Goal: Task Accomplishment & Management: Manage account settings

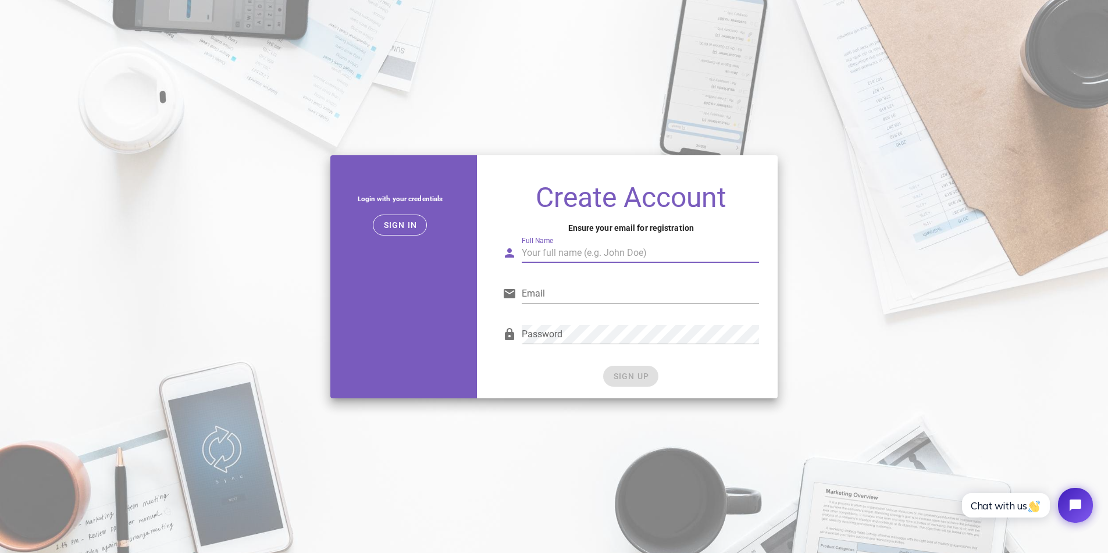
click at [548, 254] on input "Full Name" at bounding box center [640, 253] width 237 height 19
type input "justus schulte"
click at [564, 282] on div "Email" at bounding box center [631, 297] width 257 height 38
click at [566, 287] on input "Email" at bounding box center [640, 293] width 237 height 19
type input "justusschulte23@gmail.com"
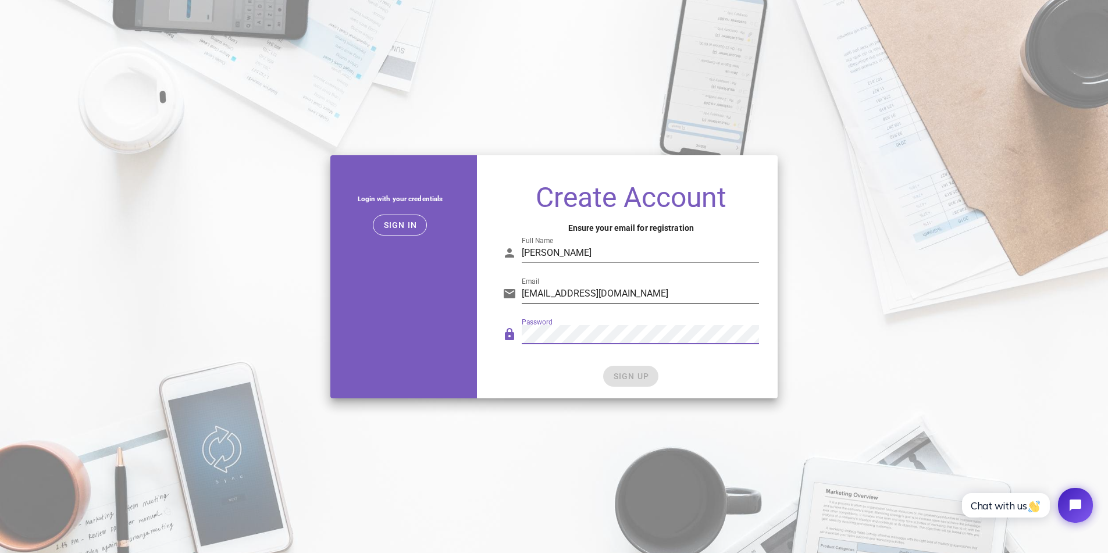
click at [531, 328] on div "Password" at bounding box center [640, 334] width 237 height 19
click at [654, 298] on input "justusschulte23@gmail.com" at bounding box center [640, 293] width 237 height 19
drag, startPoint x: 652, startPoint y: 296, endPoint x: 416, endPoint y: 283, distance: 236.6
click at [416, 283] on div "Login with your credentials Sign in Create Account Ensure your email for regist…" at bounding box center [554, 276] width 462 height 257
type input "hansjustusschulte@gmail.com"
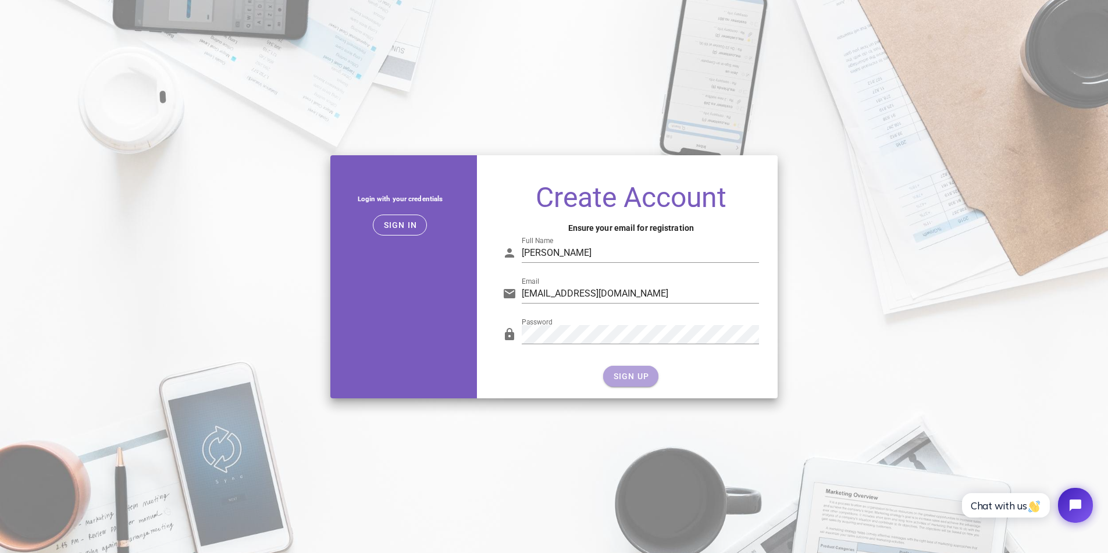
click at [646, 382] on button "SIGN UP" at bounding box center [630, 376] width 55 height 21
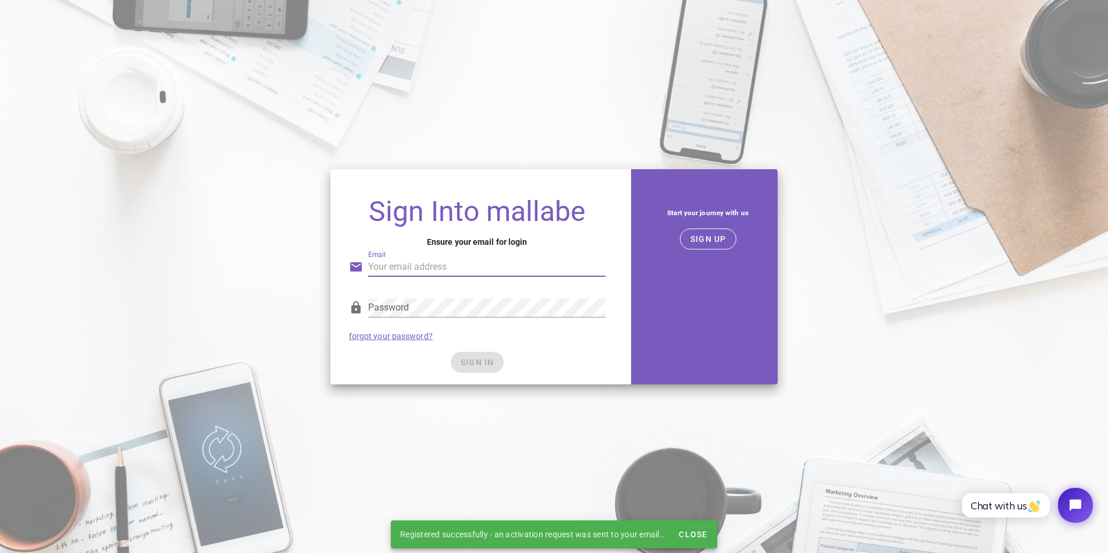
click at [408, 269] on input "Email" at bounding box center [486, 267] width 237 height 19
type input "hansjustusschulte@gmail.com"
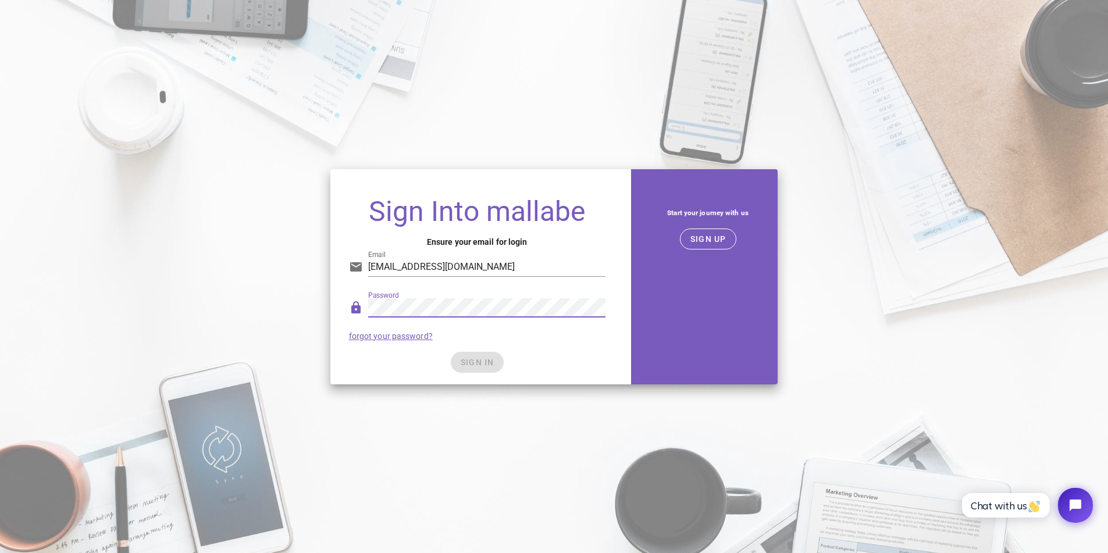
click at [472, 367] on div "SIGN IN" at bounding box center [477, 362] width 257 height 21
click at [472, 364] on span "SIGN IN" at bounding box center [477, 362] width 34 height 9
click at [465, 362] on span "SIGN IN" at bounding box center [477, 362] width 34 height 9
click at [471, 365] on span "SIGN IN" at bounding box center [477, 362] width 34 height 9
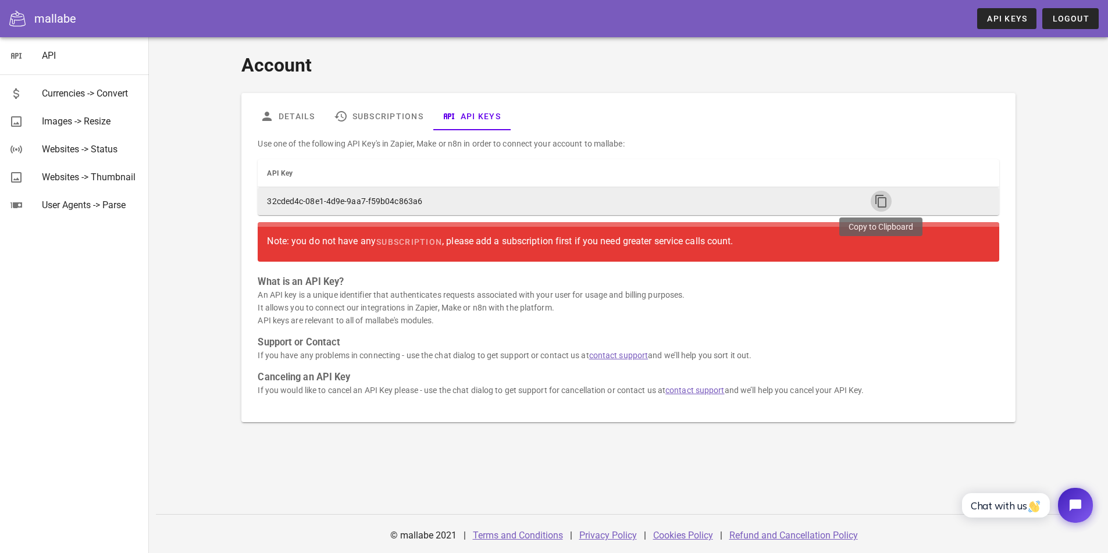
click at [881, 205] on icon "button" at bounding box center [881, 201] width 14 height 14
click at [881, 200] on icon "button" at bounding box center [881, 201] width 14 height 14
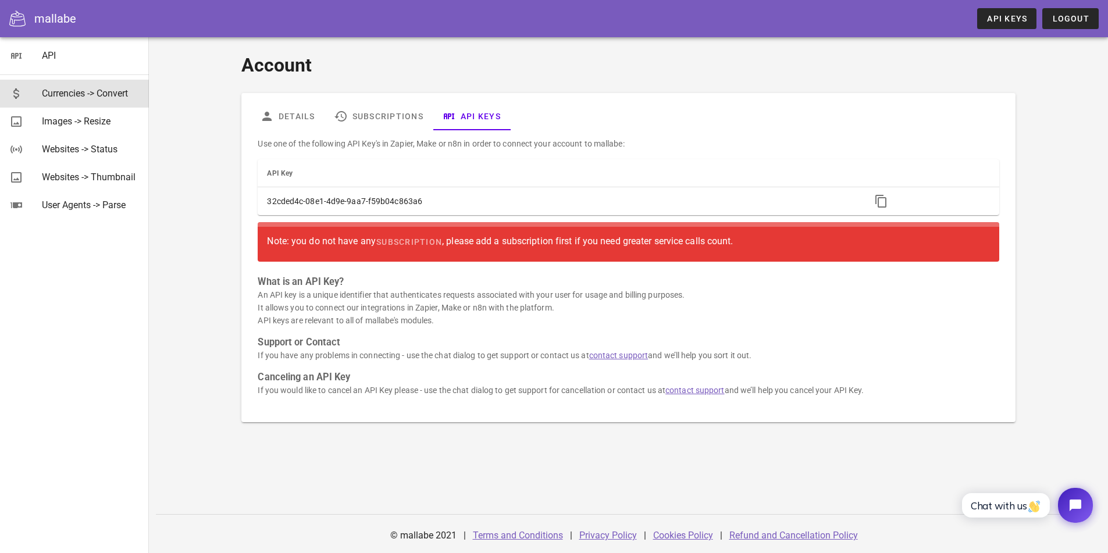
click at [82, 84] on div "Currencies -> Convert" at bounding box center [91, 93] width 98 height 25
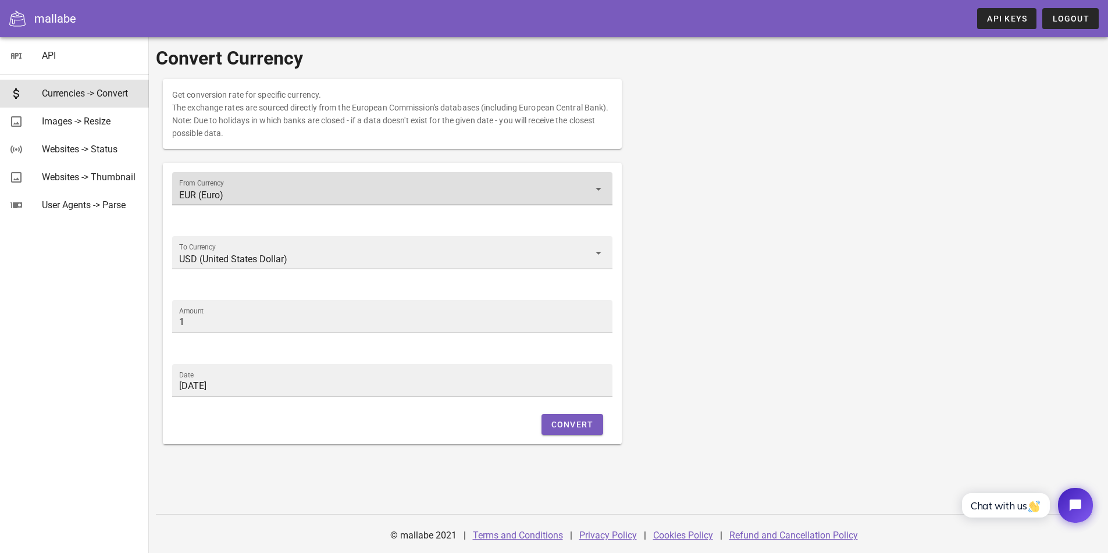
click at [264, 195] on input "EUR (Euro)" at bounding box center [384, 195] width 410 height 19
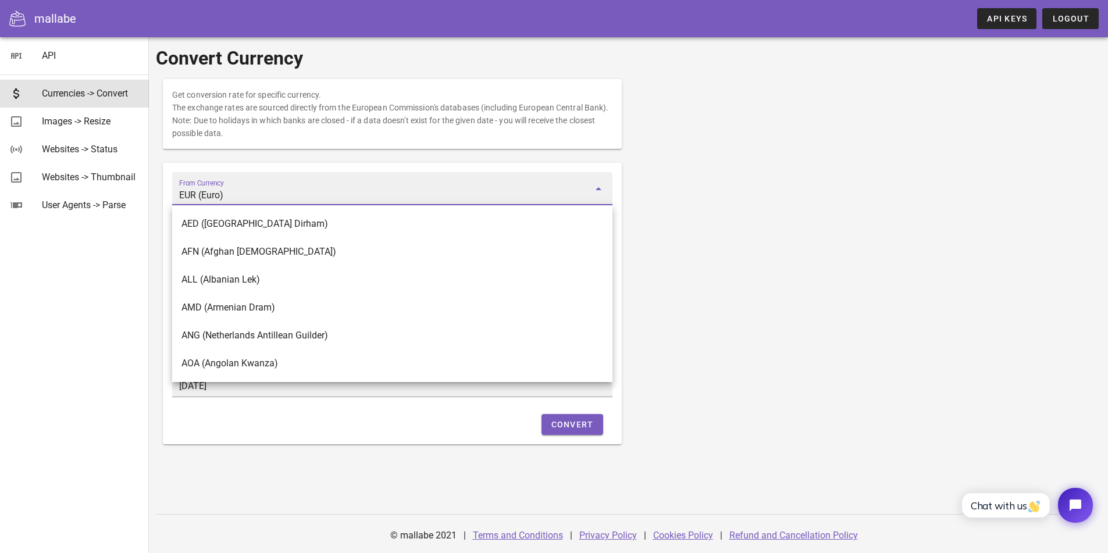
click at [264, 195] on input "EUR (Euro)" at bounding box center [384, 195] width 410 height 19
click at [312, 192] on input "EUR (Euro)" at bounding box center [384, 195] width 410 height 19
click at [595, 188] on icon at bounding box center [599, 189] width 14 height 14
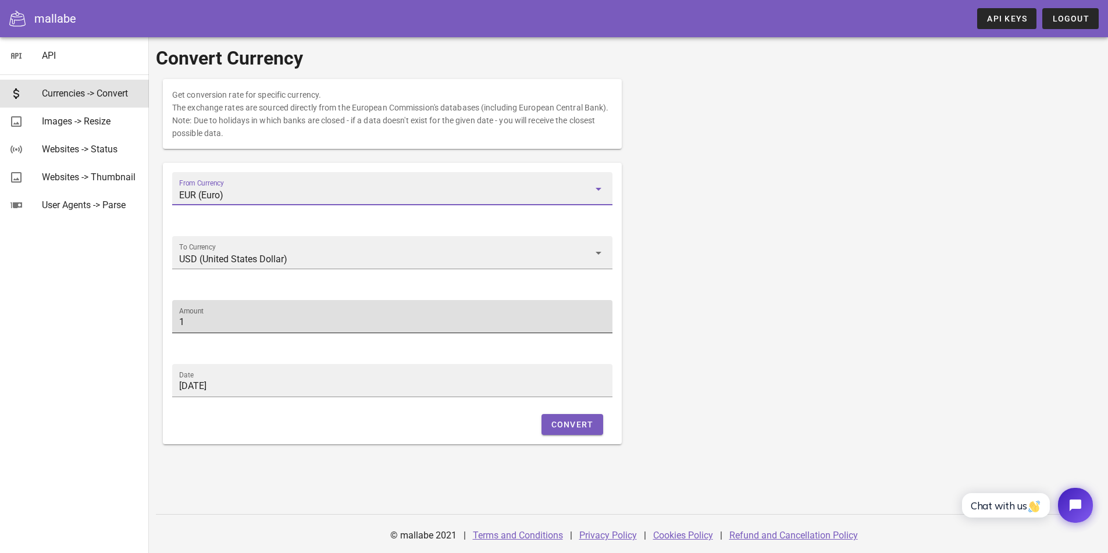
click at [218, 323] on input "1" at bounding box center [392, 322] width 426 height 19
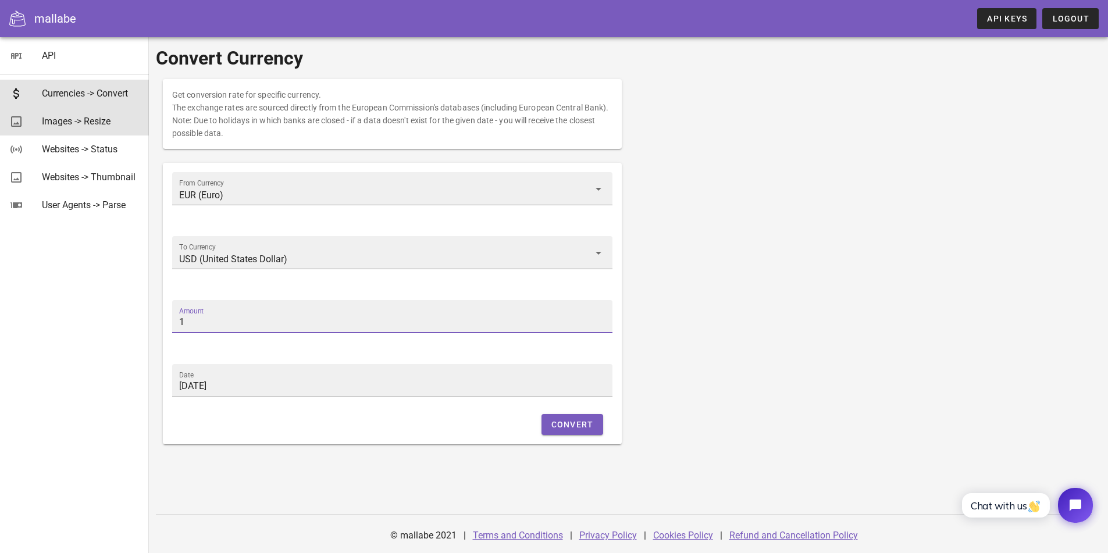
click at [94, 120] on div "Images -> Resize" at bounding box center [91, 121] width 98 height 11
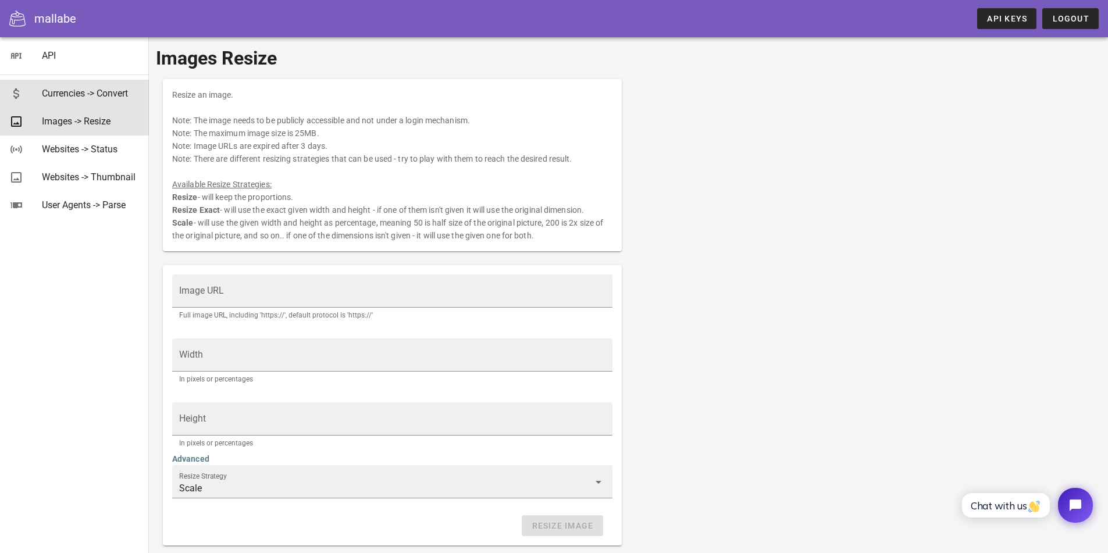
click at [76, 95] on div "Currencies -> Convert" at bounding box center [91, 93] width 98 height 11
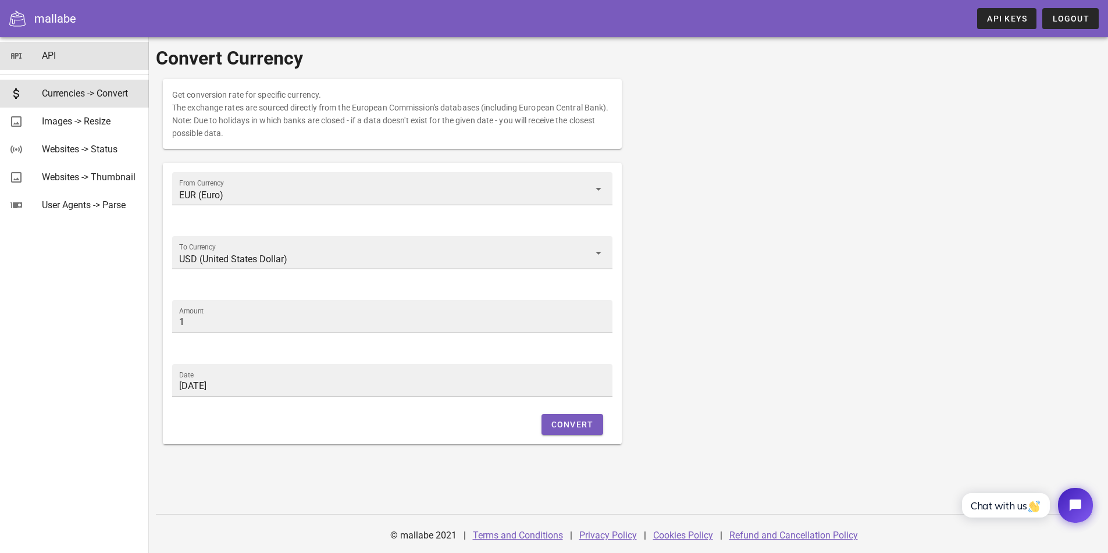
click at [28, 49] on link "API" at bounding box center [74, 56] width 149 height 28
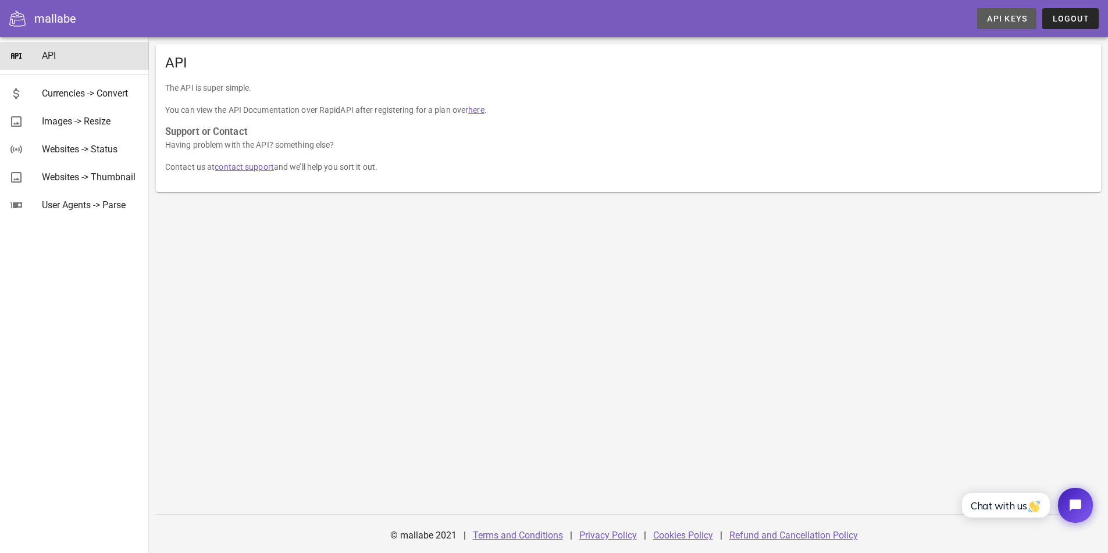
click at [1008, 19] on span "API Keys" at bounding box center [1007, 18] width 41 height 9
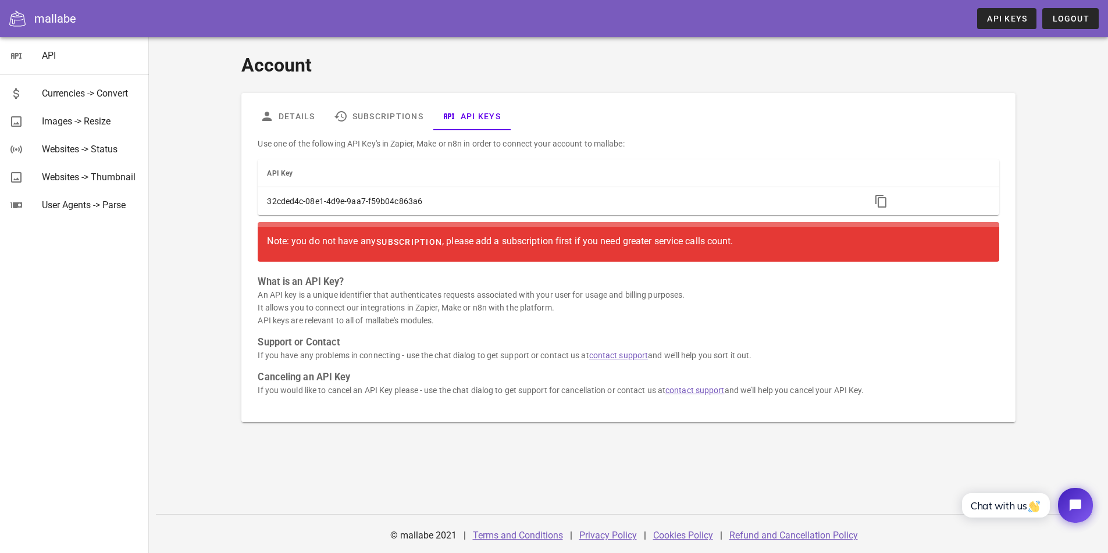
click at [392, 240] on span "subscription" at bounding box center [409, 241] width 66 height 9
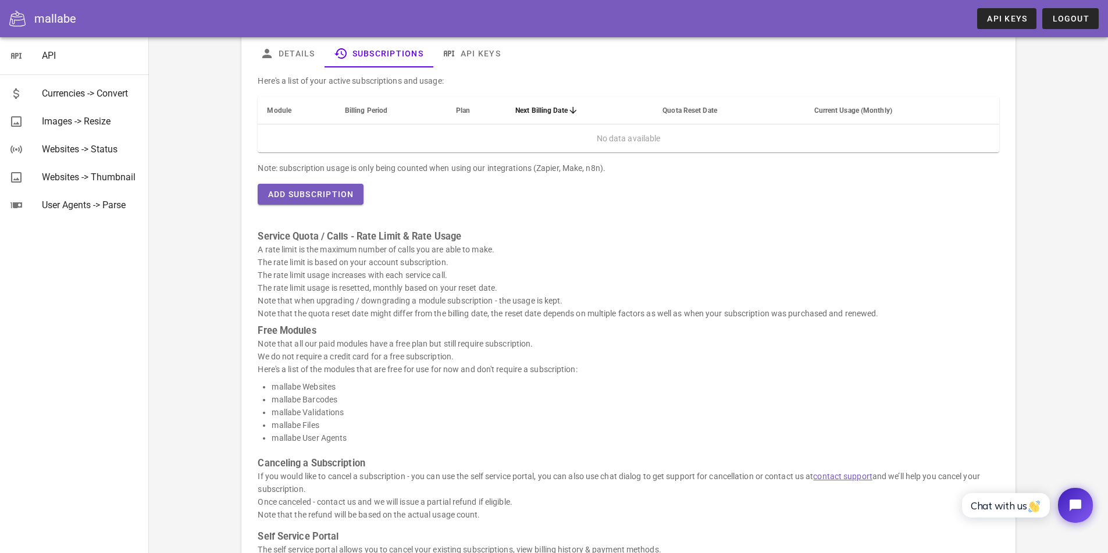
scroll to position [58, 0]
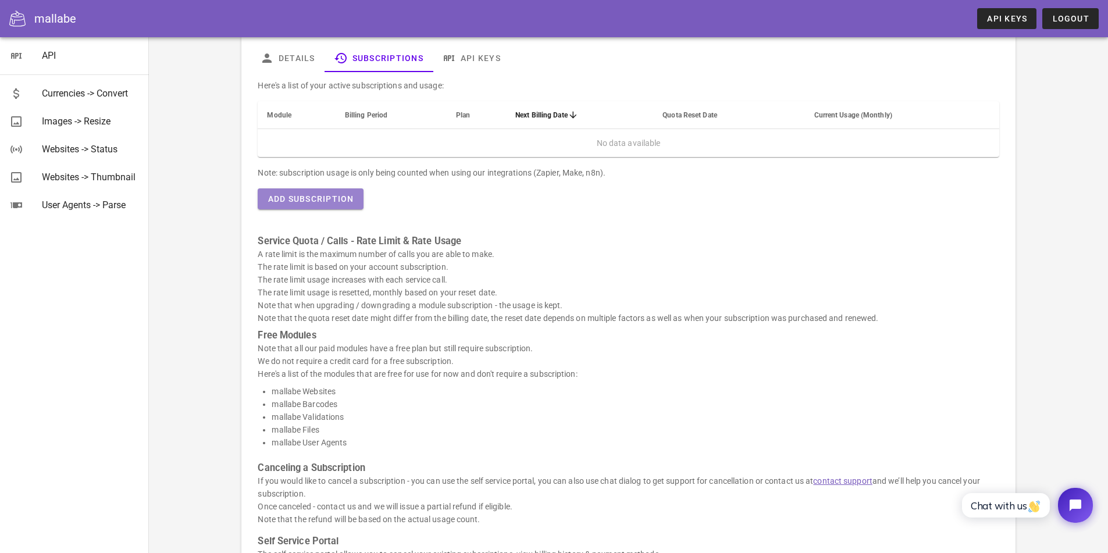
click at [317, 203] on span "Add Subscription" at bounding box center [310, 198] width 87 height 9
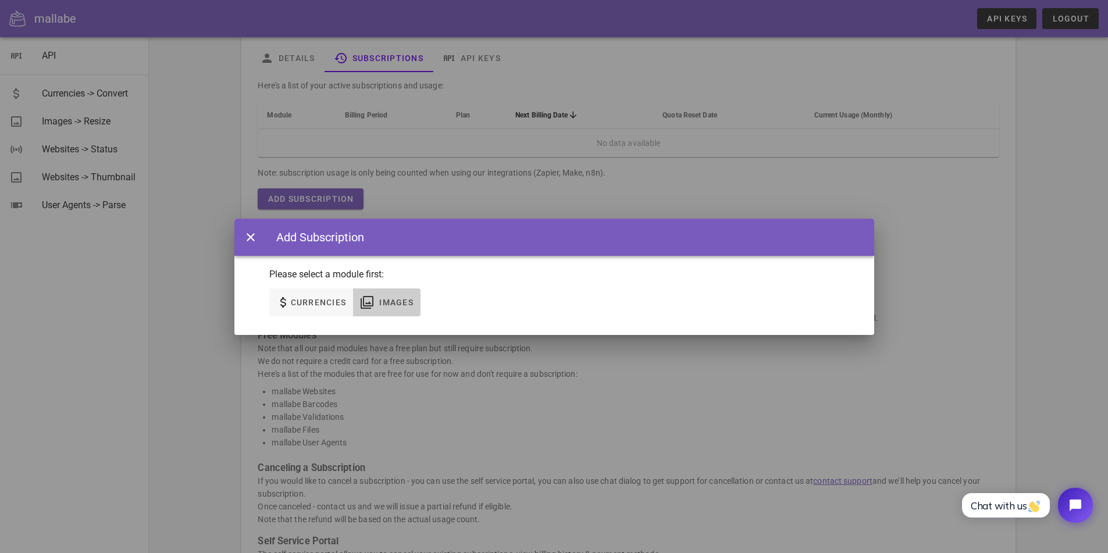
click at [371, 305] on icon "button" at bounding box center [367, 303] width 14 height 14
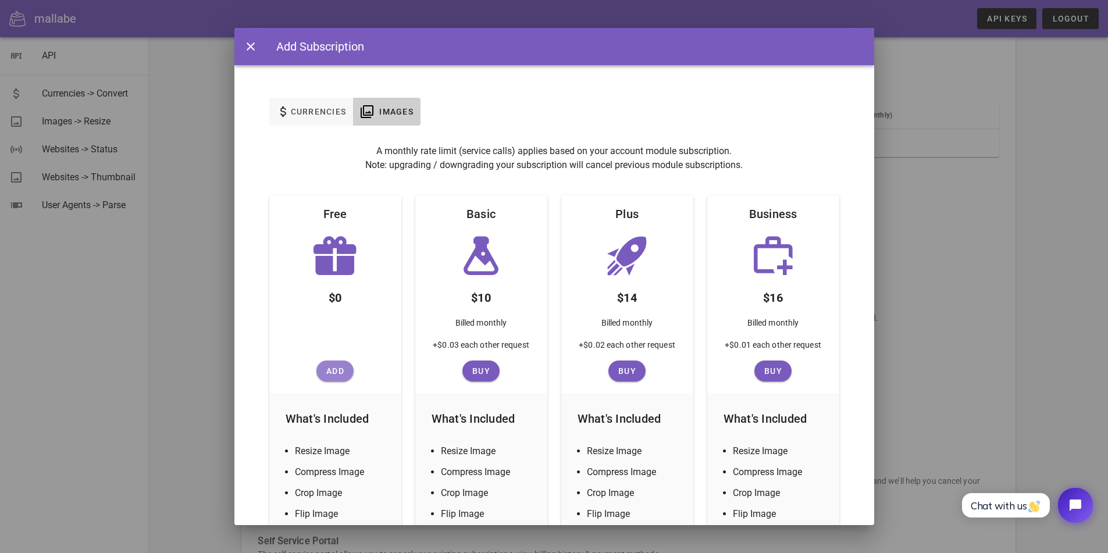
click at [329, 376] on span "Add" at bounding box center [335, 371] width 28 height 9
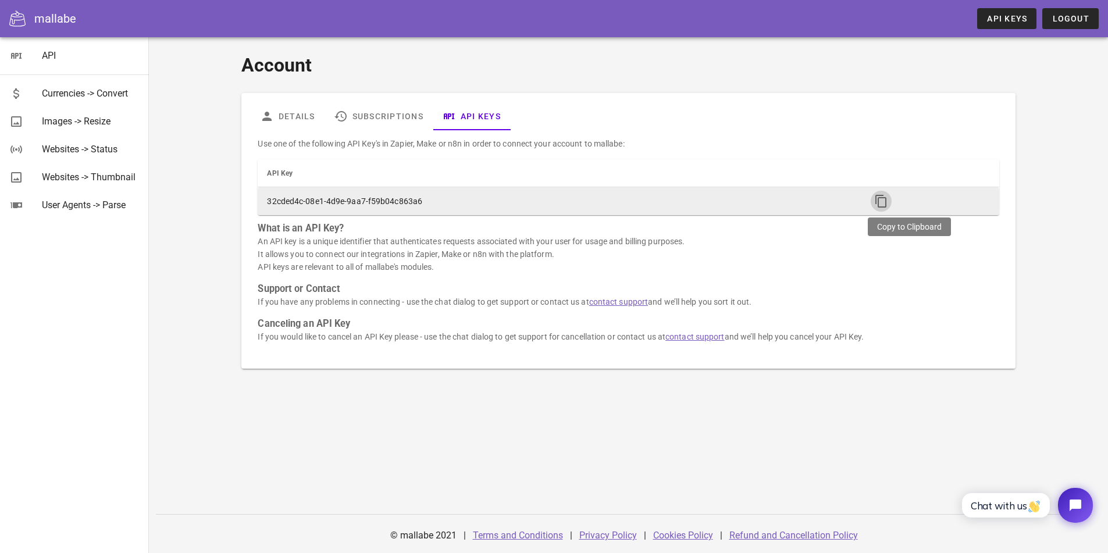
click at [877, 209] on button "button" at bounding box center [881, 201] width 21 height 21
click at [877, 200] on icon "button" at bounding box center [881, 201] width 14 height 14
click at [881, 201] on icon "button" at bounding box center [881, 201] width 14 height 14
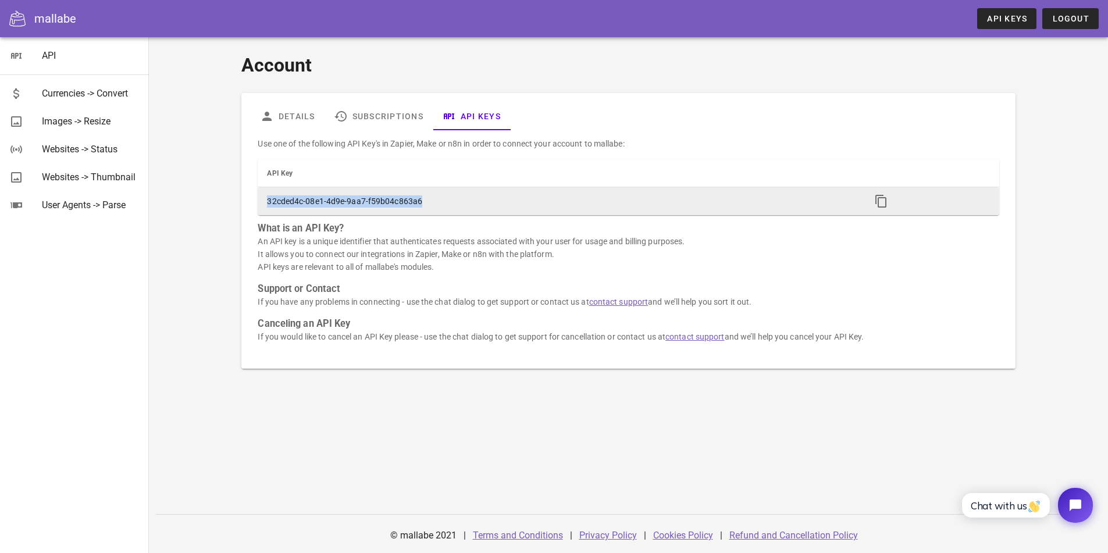
drag, startPoint x: 419, startPoint y: 199, endPoint x: 268, endPoint y: 209, distance: 151.6
click at [268, 209] on td "32cded4c-08e1-4d9e-9aa7-f59b04c863a6" at bounding box center [560, 201] width 604 height 28
copy td "32cded4c-08e1-4d9e-9aa7-f59b04c863a6"
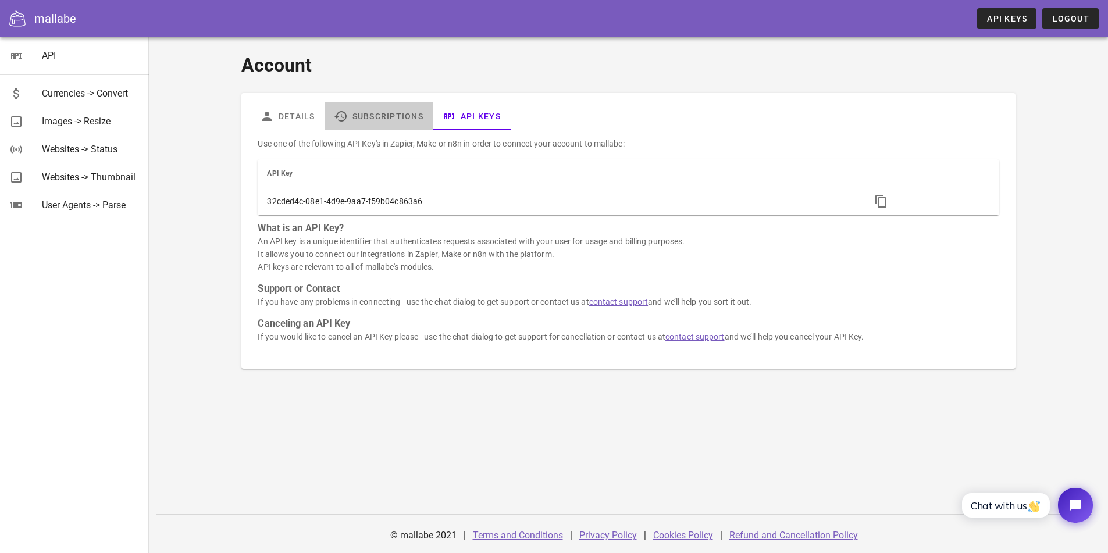
click at [384, 115] on link "Subscriptions" at bounding box center [379, 116] width 108 height 28
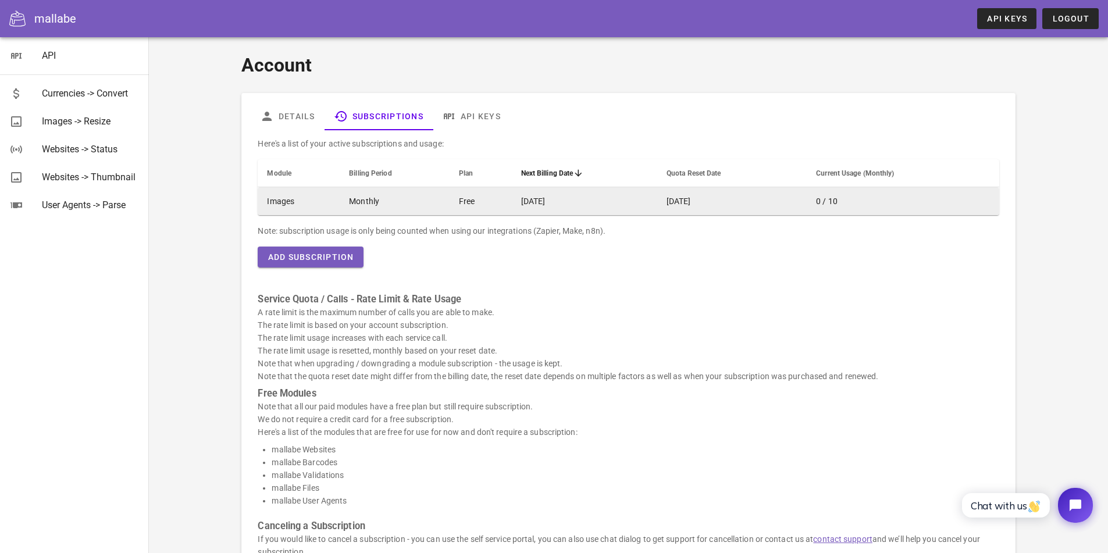
scroll to position [58, 0]
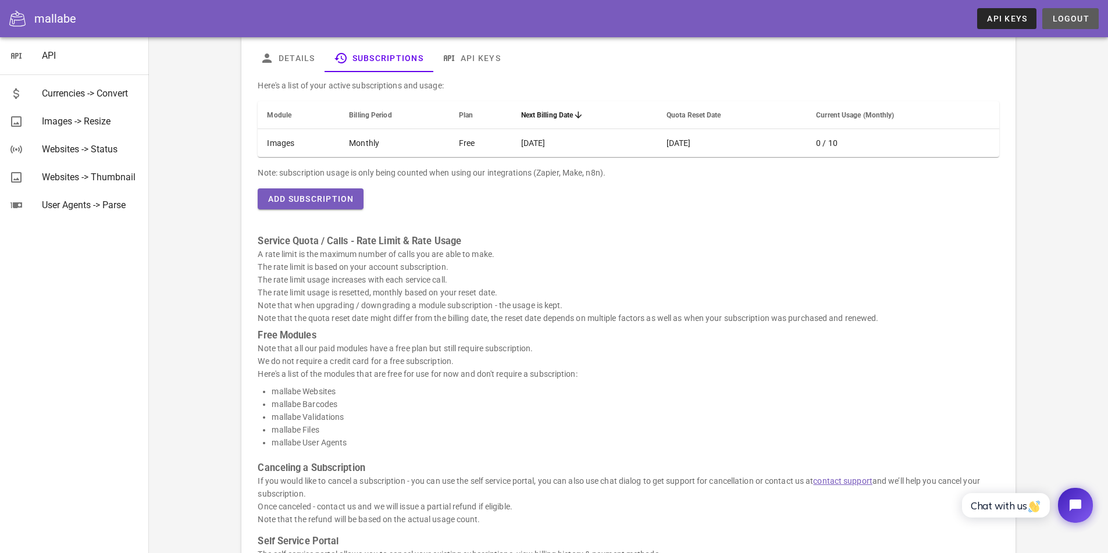
click at [1060, 22] on span "Logout" at bounding box center [1071, 18] width 38 height 9
